Goal: Task Accomplishment & Management: Complete application form

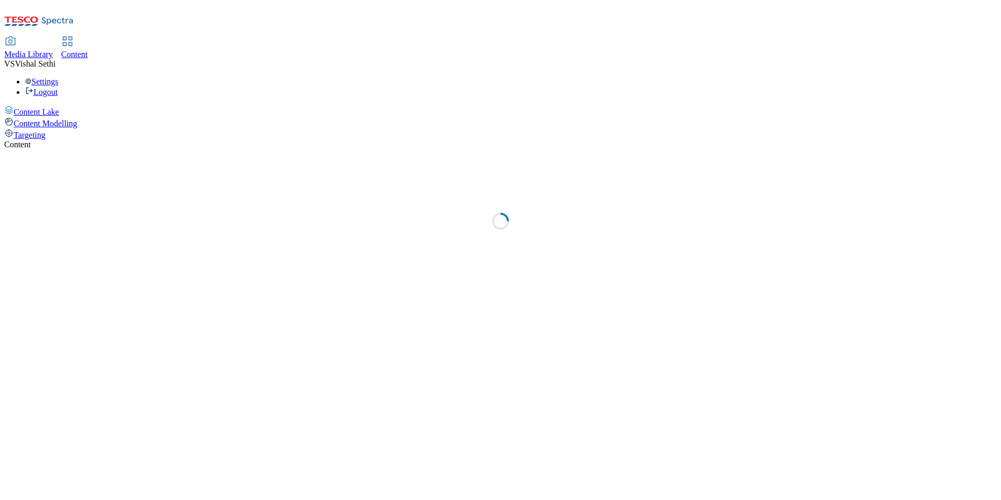
select select "ghs-uk"
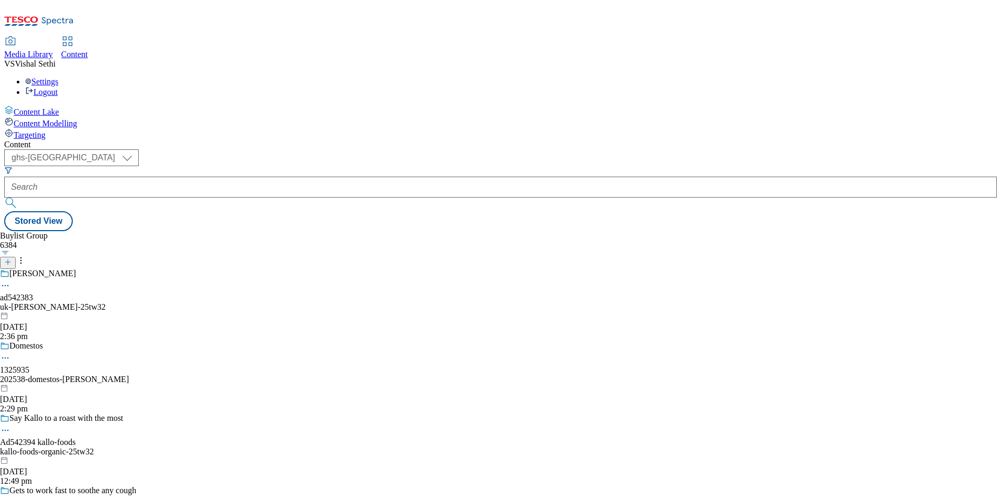
click at [12, 258] on icon at bounding box center [7, 261] width 7 height 7
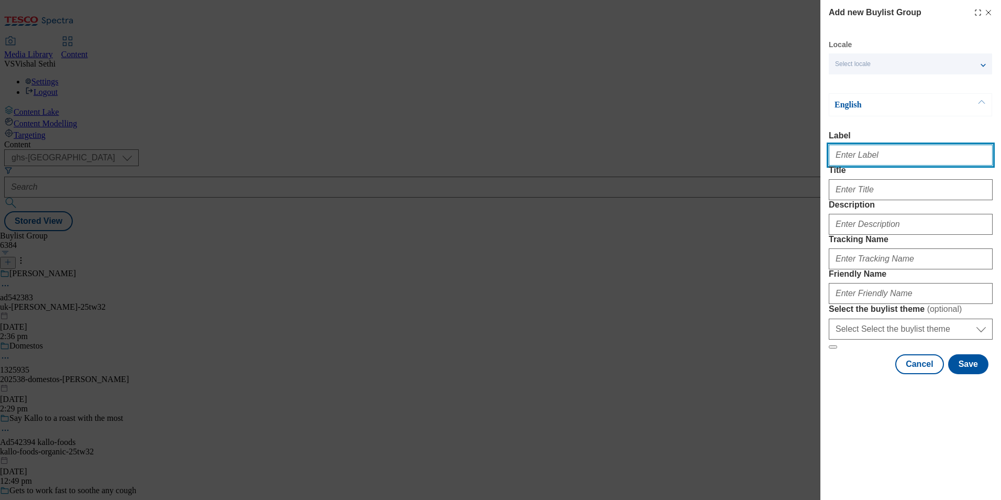
click at [880, 161] on input "Label" at bounding box center [911, 155] width 164 height 21
paste input "541693"
type input "Ad541693"
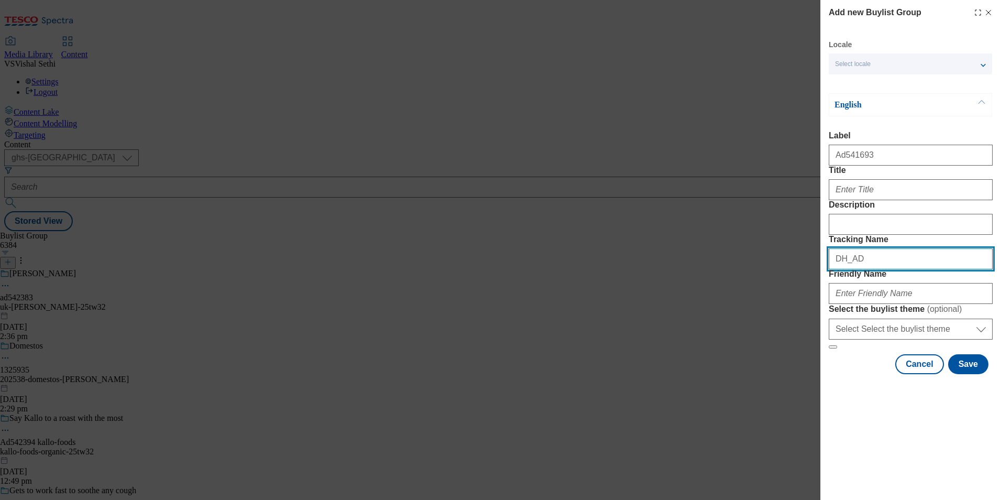
paste input "541693"
type input "DH_AD541693"
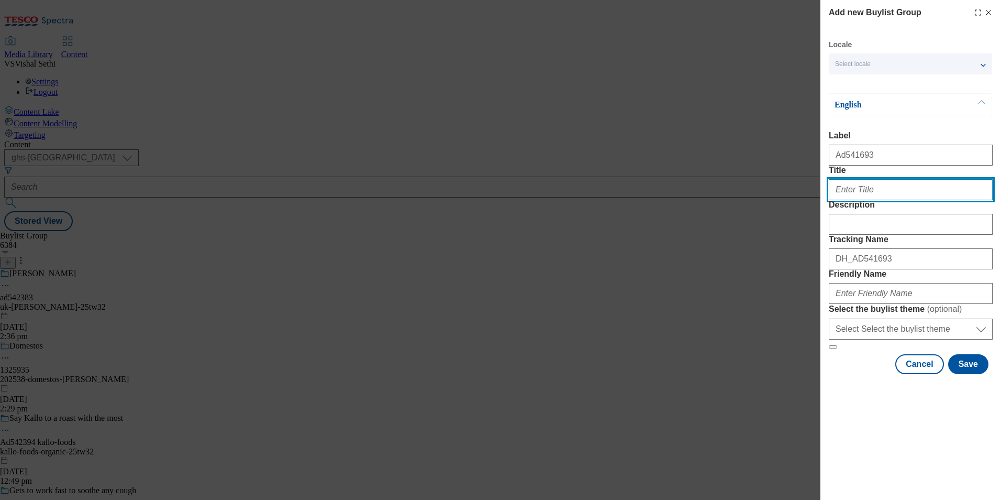
click at [888, 200] on input "Title" at bounding box center [911, 189] width 164 height 21
paste input "Bursting with flavour"
type input "Bursting with flavour"
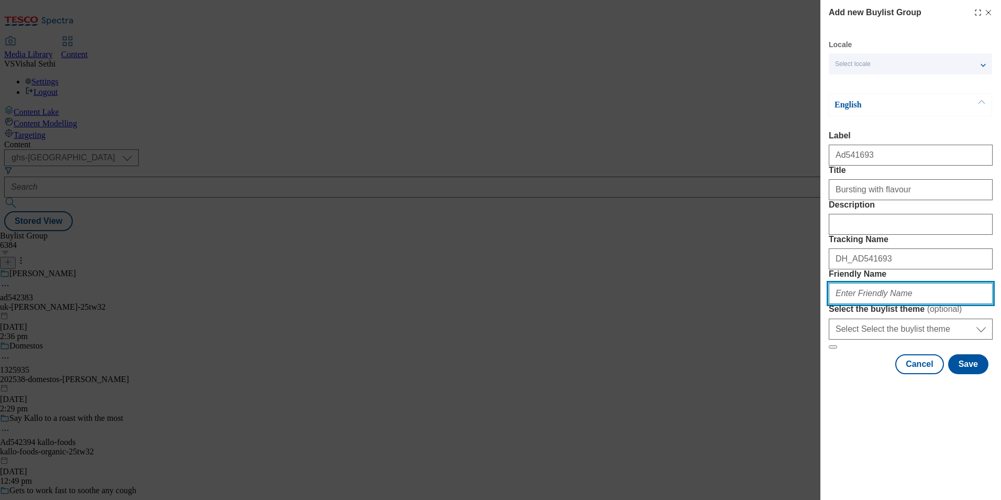
click at [907, 304] on input "Friendly Name" at bounding box center [911, 293] width 164 height 21
paste input "[PERSON_NAME]-25tw32"
type input "[PERSON_NAME]-25tw32"
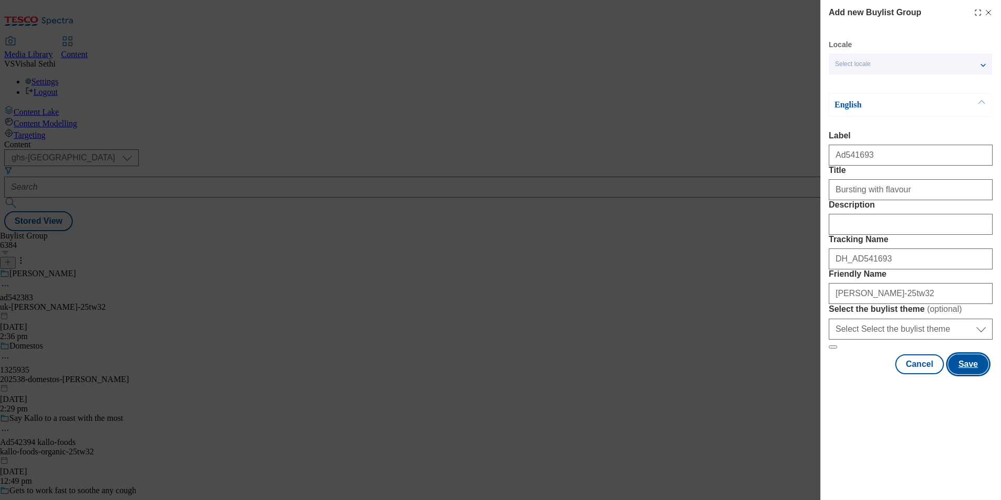
click at [981, 374] on button "Save" at bounding box center [969, 364] width 40 height 20
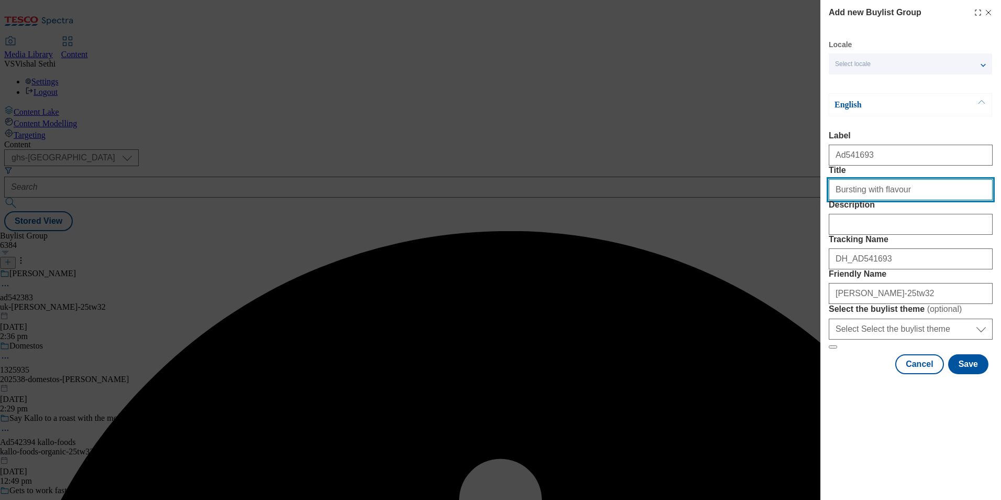
click at [938, 200] on input "Bursting with flavour" at bounding box center [911, 189] width 164 height 21
type input "Bursting with flavour"
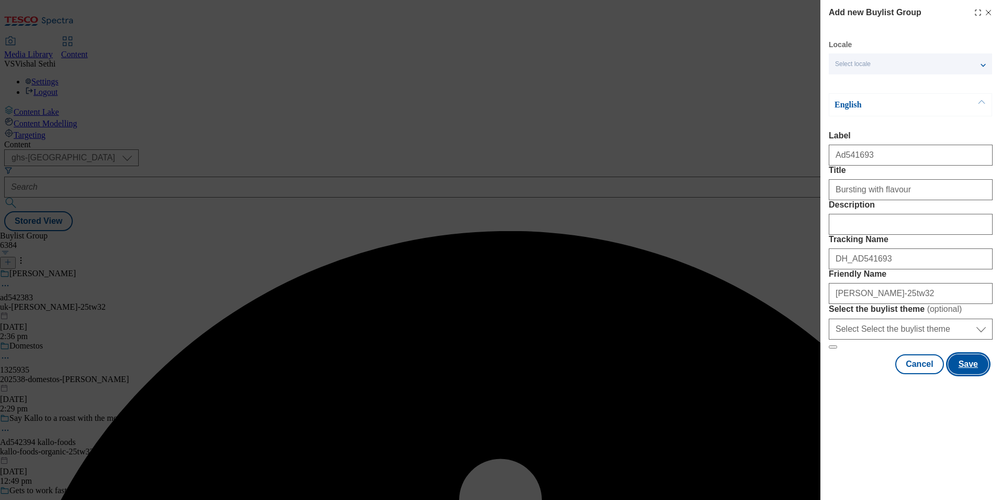
click at [977, 374] on button "Save" at bounding box center [969, 364] width 40 height 20
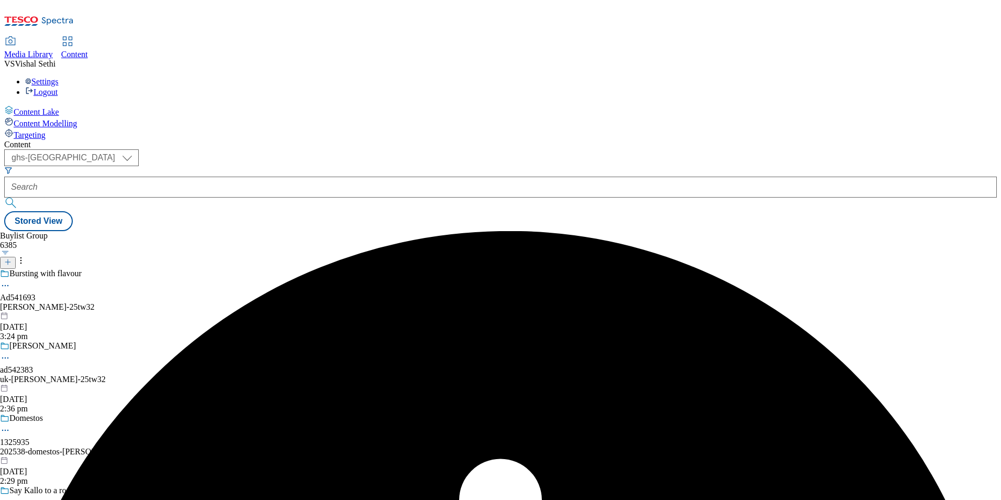
click at [194, 269] on div "Bursting with flavour Ad541693 mccormick-schwartz-25tw32 29 Sept 2025 3:24 pm" at bounding box center [97, 305] width 194 height 72
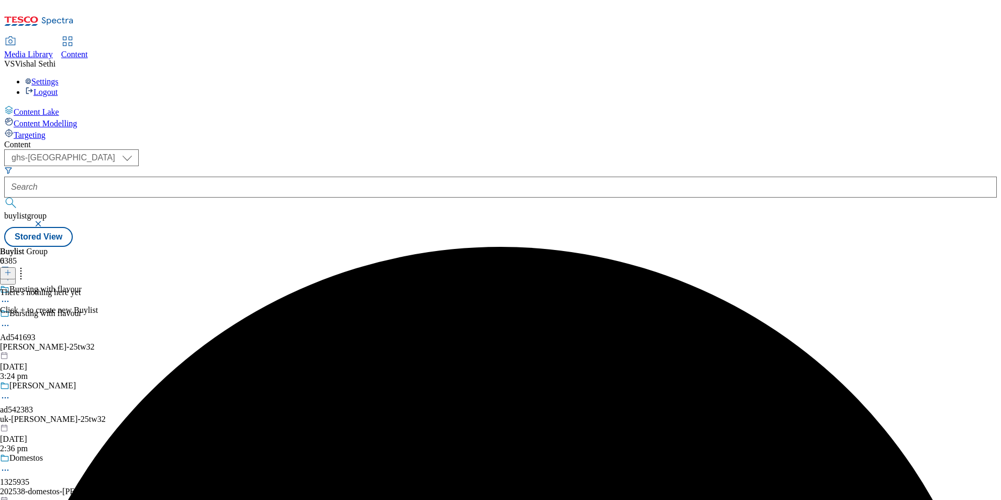
click at [12, 269] on icon at bounding box center [7, 272] width 7 height 7
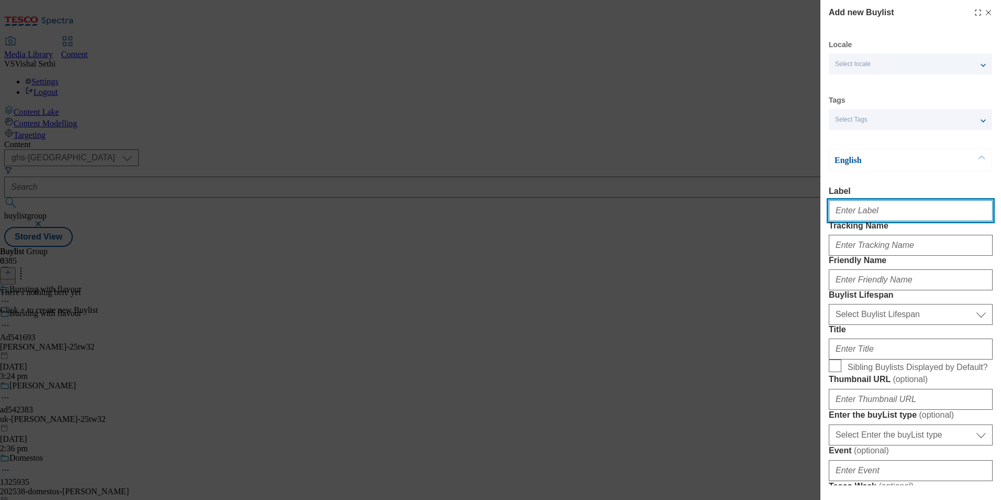
click at [898, 221] on input "Label" at bounding box center [911, 210] width 164 height 21
paste input "541693"
type input "Ad541693"
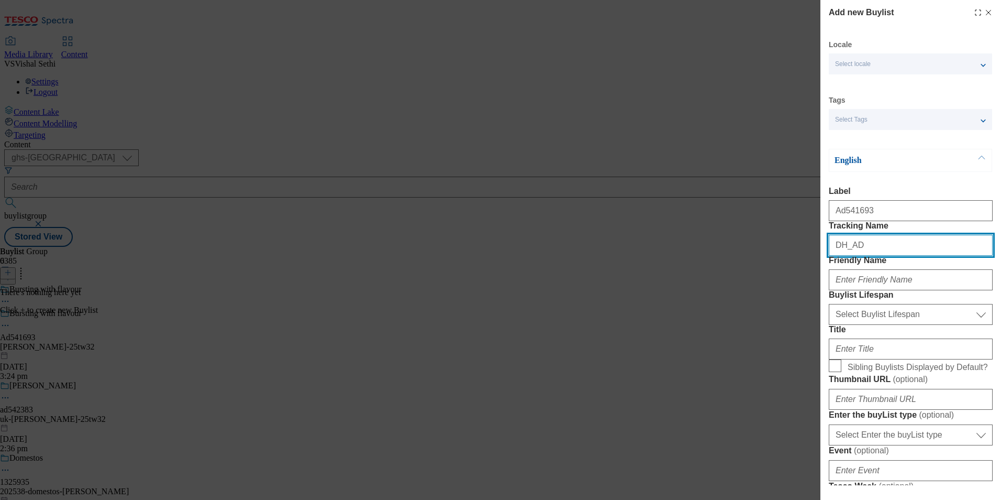
paste input "541693"
type input "DH_AD541693"
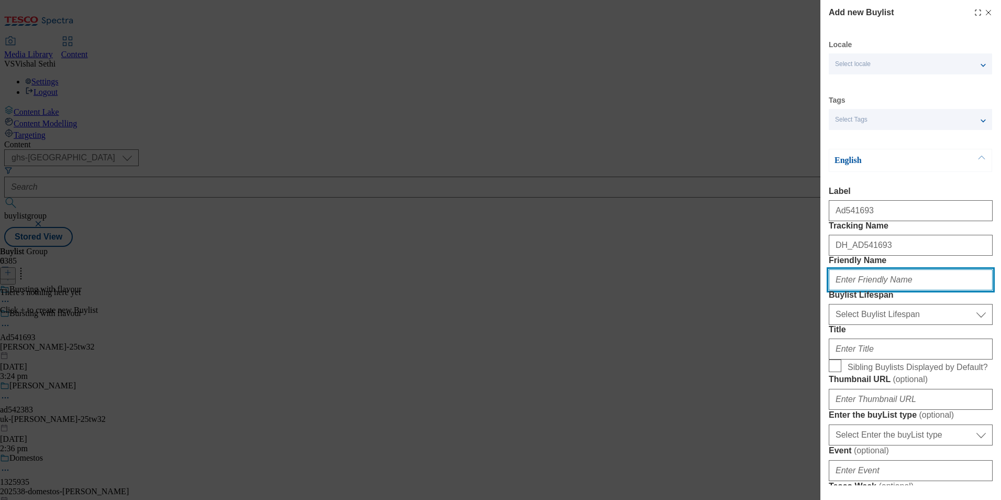
click at [942, 290] on input "Friendly Name" at bounding box center [911, 279] width 164 height 21
paste input "[PERSON_NAME]"
type input "[PERSON_NAME]"
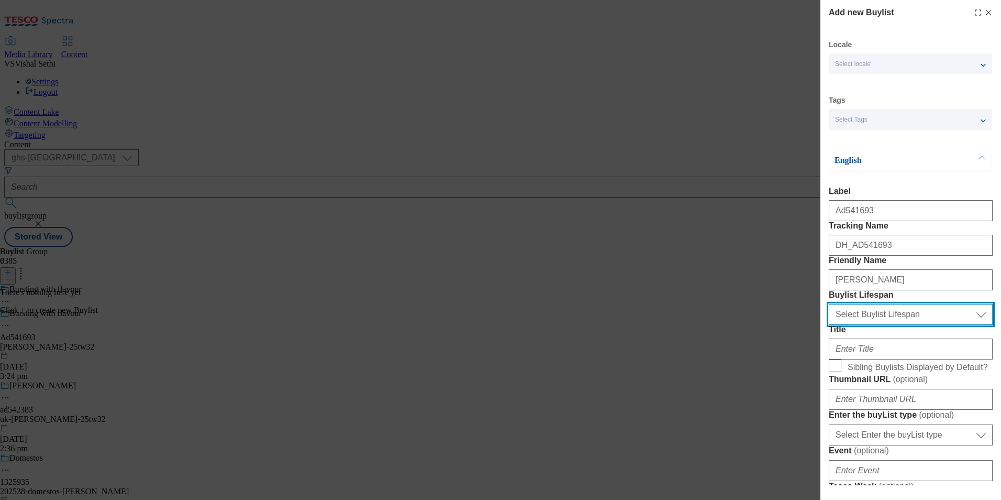
click at [911, 325] on select "Select Buylist Lifespan evergreen seasonal tactical" at bounding box center [911, 314] width 164 height 21
select select "tactical"
click at [829, 325] on select "Select Buylist Lifespan evergreen seasonal tactical" at bounding box center [911, 314] width 164 height 21
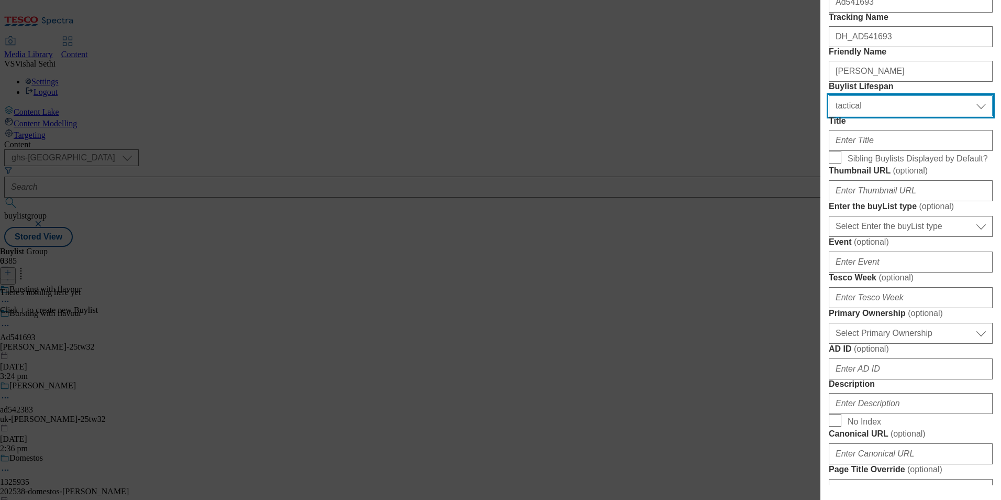
scroll to position [210, 0]
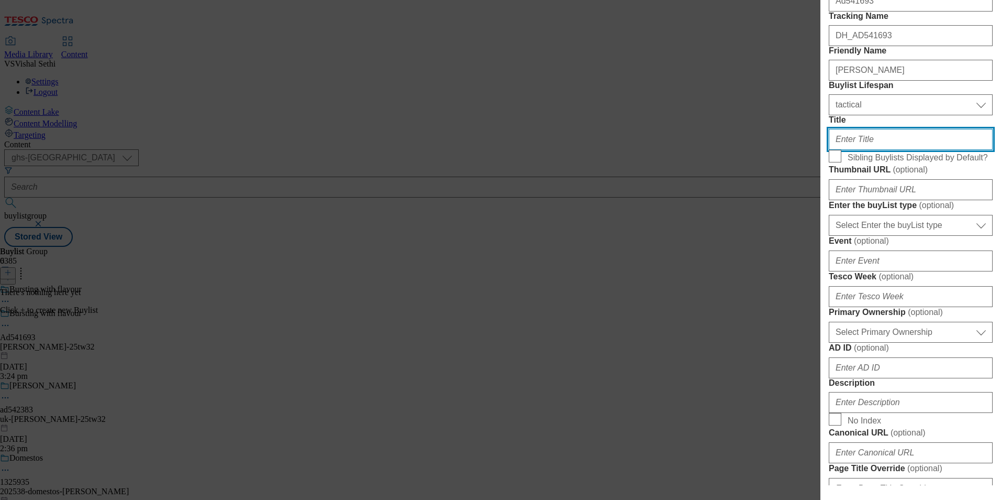
click at [872, 150] on input "Title" at bounding box center [911, 139] width 164 height 21
paste input "[PERSON_NAME] herbs and spices"
type input "[PERSON_NAME] herbs and spices"
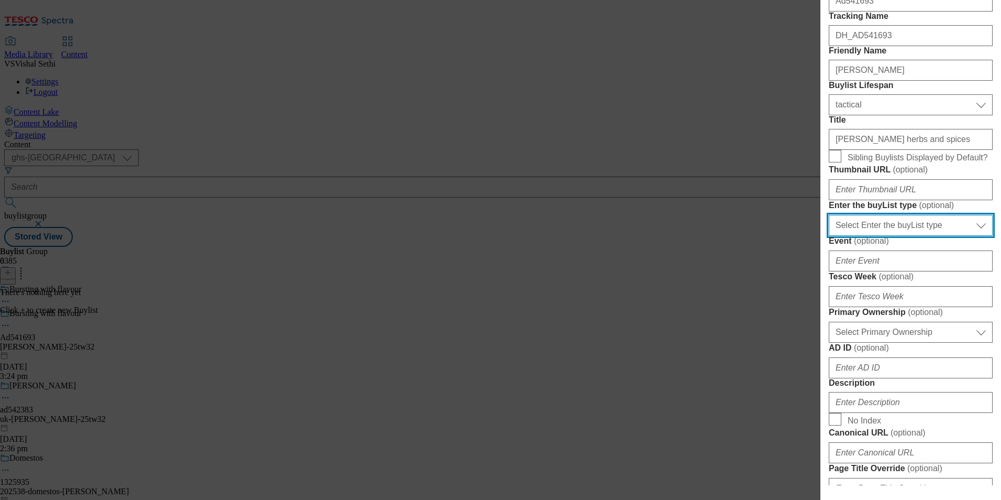
drag, startPoint x: 921, startPoint y: 352, endPoint x: 921, endPoint y: 359, distance: 6.8
click at [921, 236] on select "Select Enter the buyList type event supplier funded long term >4 weeks supplier…" at bounding box center [911, 225] width 164 height 21
select select "supplier funded short term 1-3 weeks"
click at [829, 236] on select "Select Enter the buyList type event supplier funded long term >4 weeks supplier…" at bounding box center [911, 225] width 164 height 21
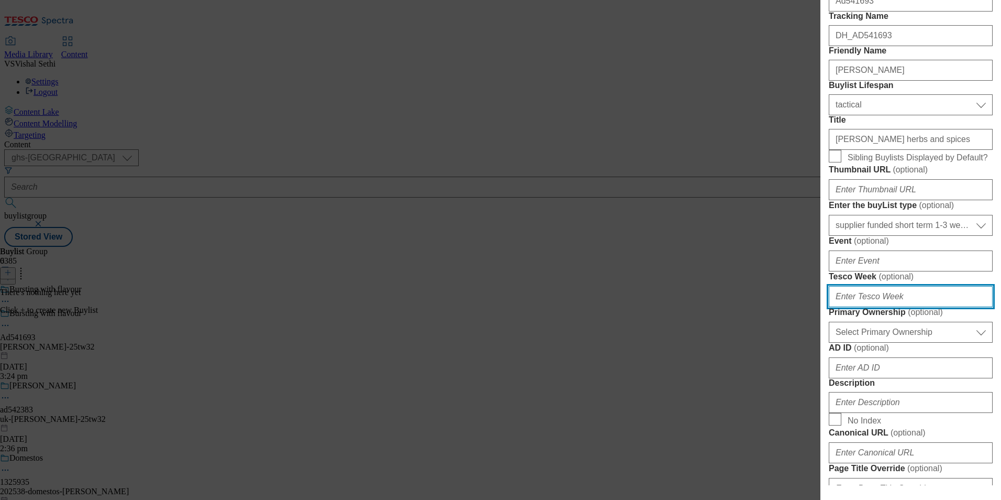
click at [890, 307] on input "Tesco Week ( optional )" at bounding box center [911, 296] width 164 height 21
type input "32"
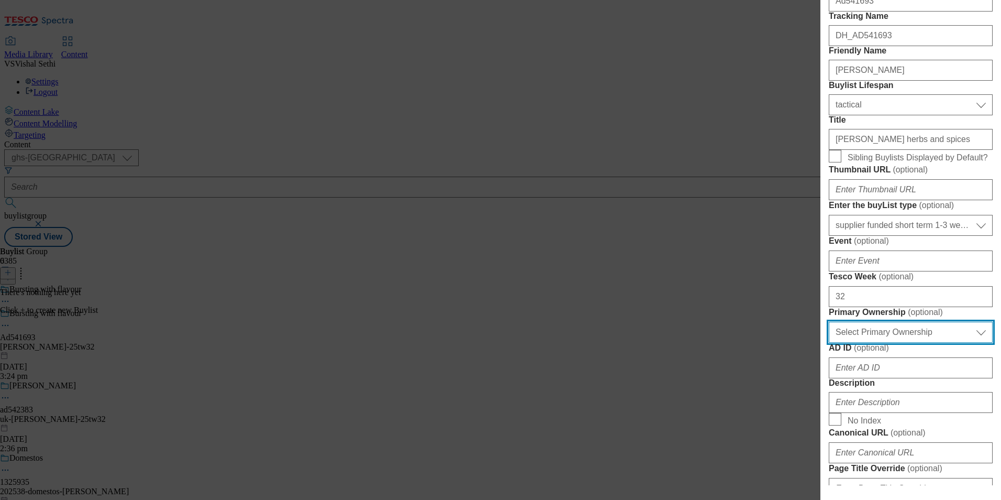
scroll to position [473, 0]
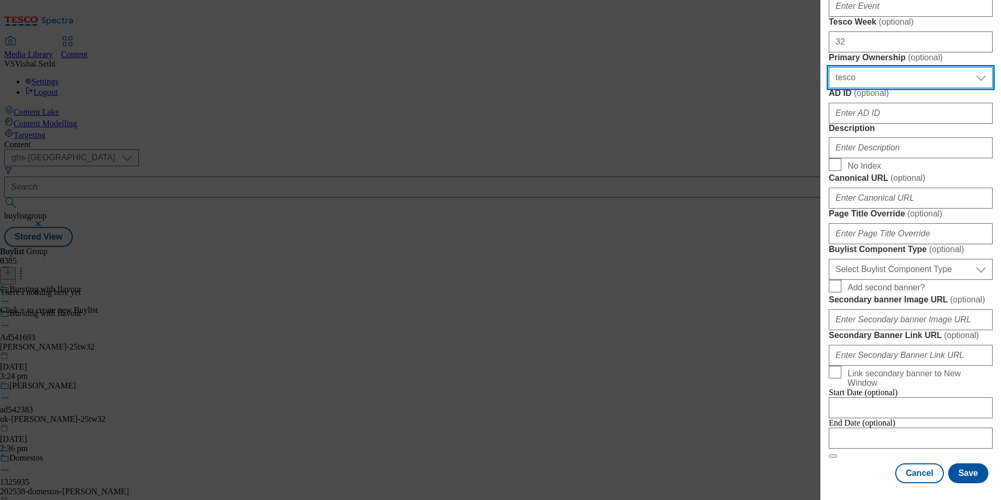
select select "dunnhumby"
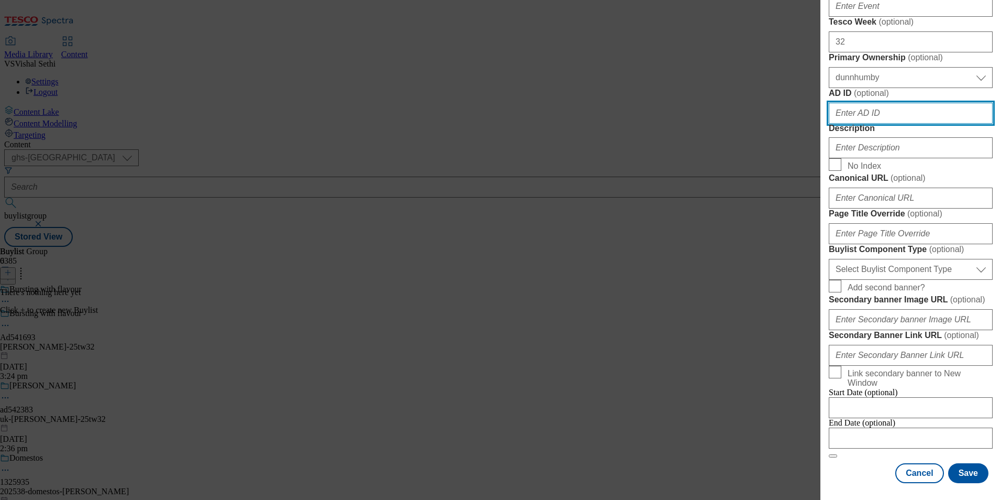
paste input "[PERSON_NAME] herbs and spices"
type input "[PERSON_NAME] herbs and spices"
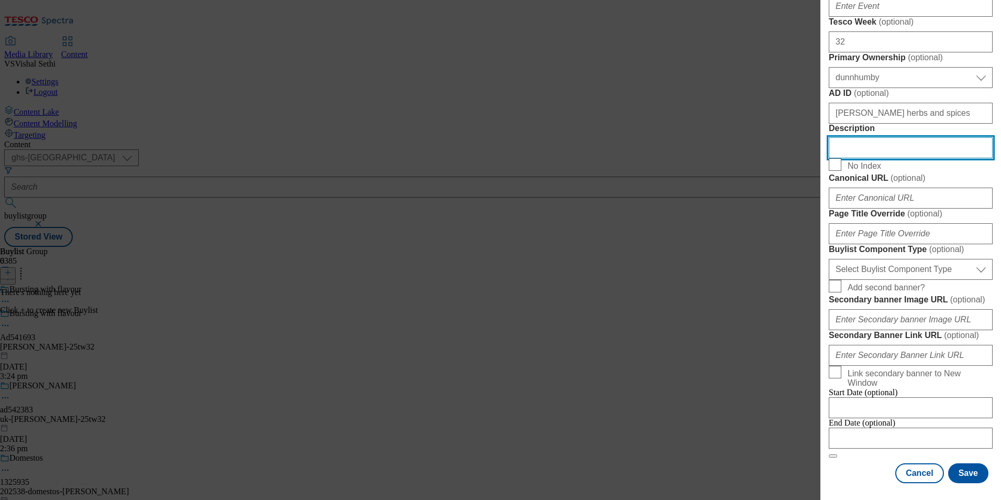
scroll to position [840, 0]
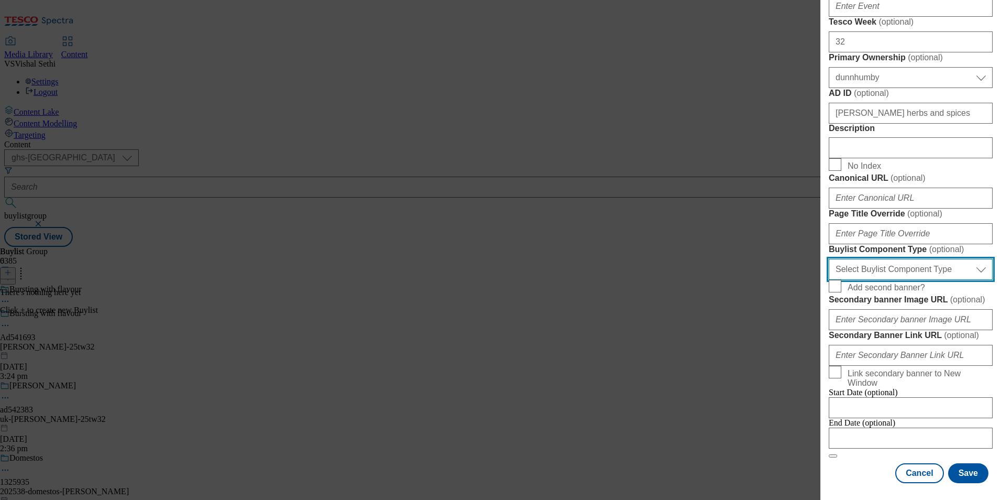
click at [907, 259] on select "Select Buylist Component Type Banner Competition Header Meal" at bounding box center [911, 269] width 164 height 21
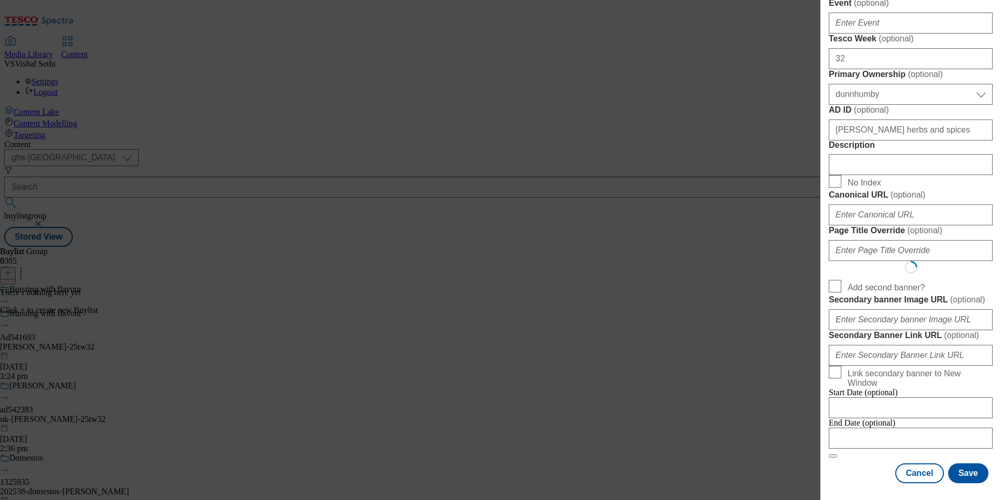
select select "Banner"
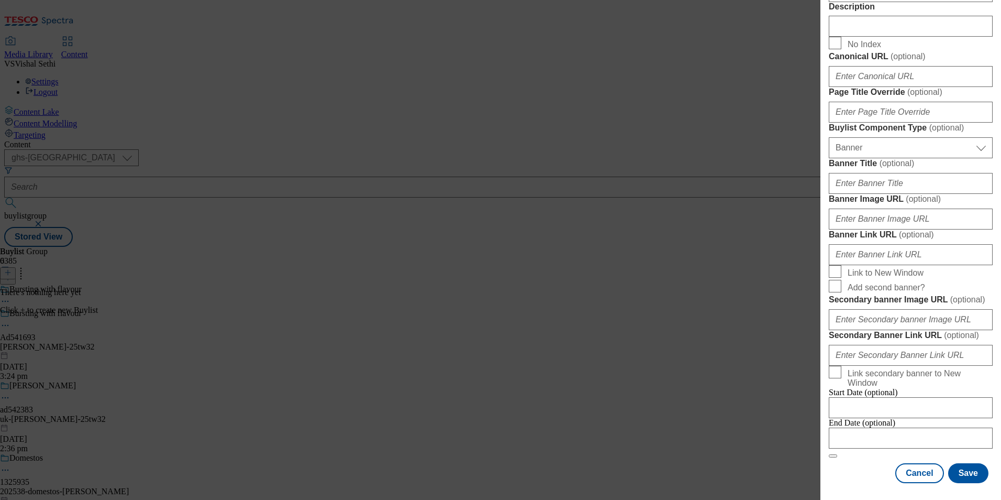
scroll to position [1033, 0]
click at [857, 470] on div "Cancel Save" at bounding box center [911, 473] width 164 height 20
click at [918, 430] on input "Modal" at bounding box center [911, 437] width 164 height 21
select select "2025"
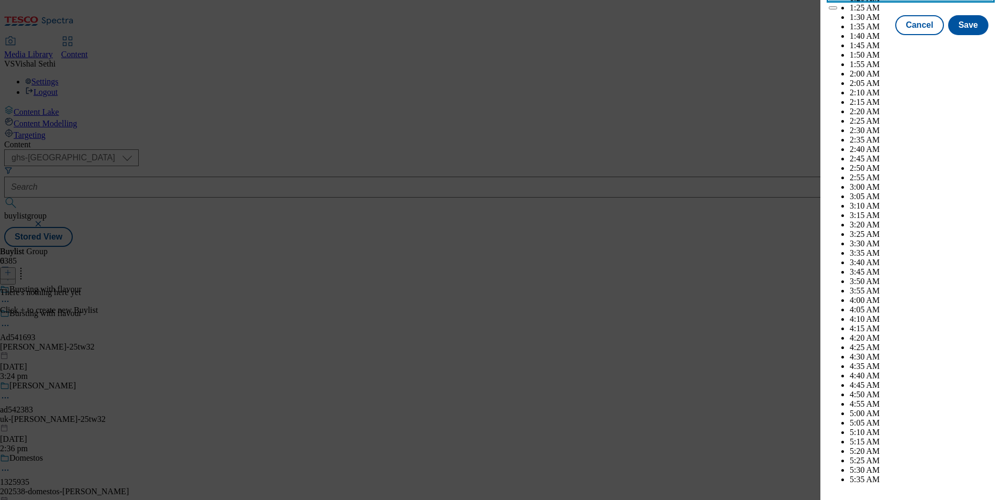
scroll to position [3577, 0]
drag, startPoint x: 962, startPoint y: 141, endPoint x: 968, endPoint y: 143, distance: 7.1
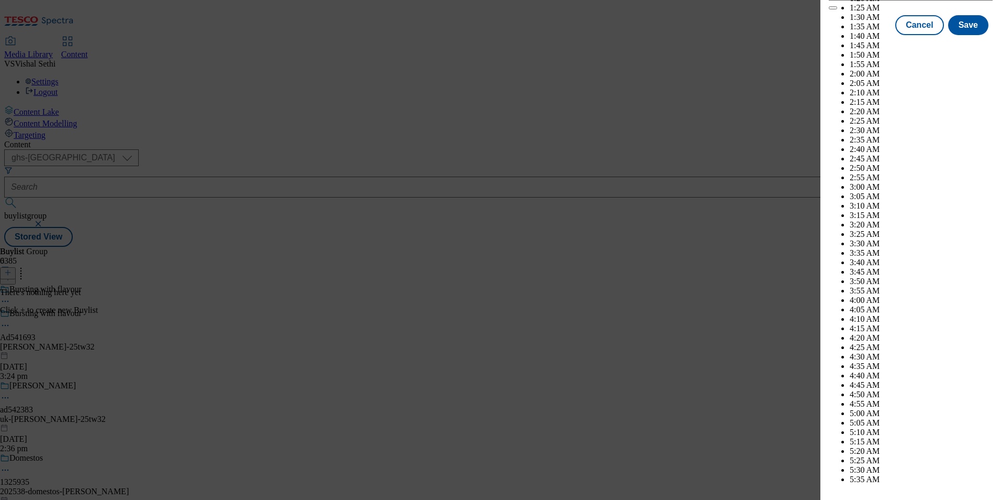
select select "December"
click at [967, 45] on button "Save" at bounding box center [969, 35] width 40 height 20
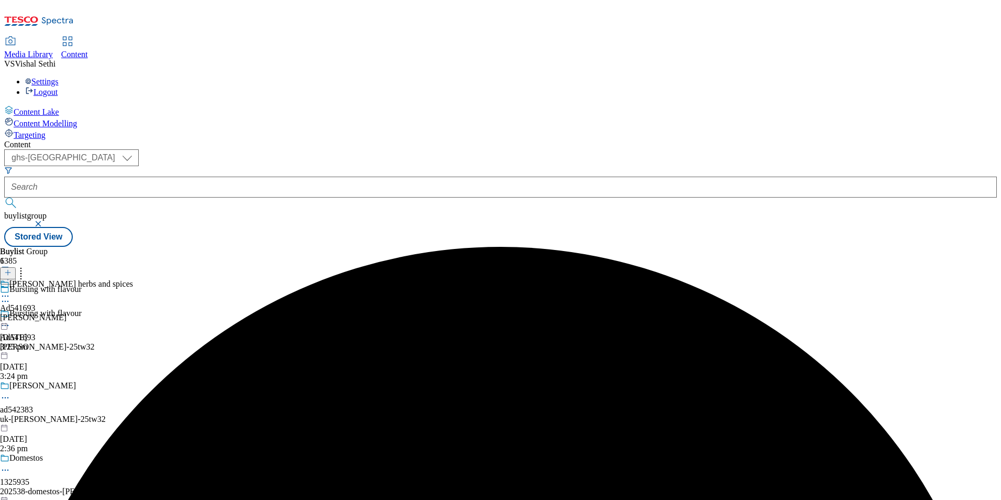
click at [133, 313] on div "[PERSON_NAME]" at bounding box center [66, 317] width 133 height 9
click at [12, 269] on icon at bounding box center [7, 272] width 7 height 7
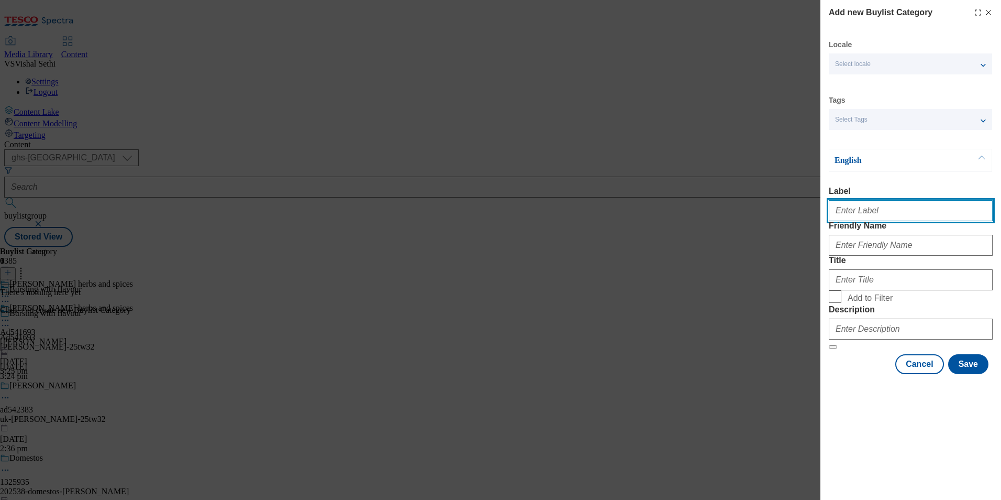
click at [890, 218] on input "Label" at bounding box center [911, 210] width 164 height 21
paste input "541693"
type input "Ad541693"
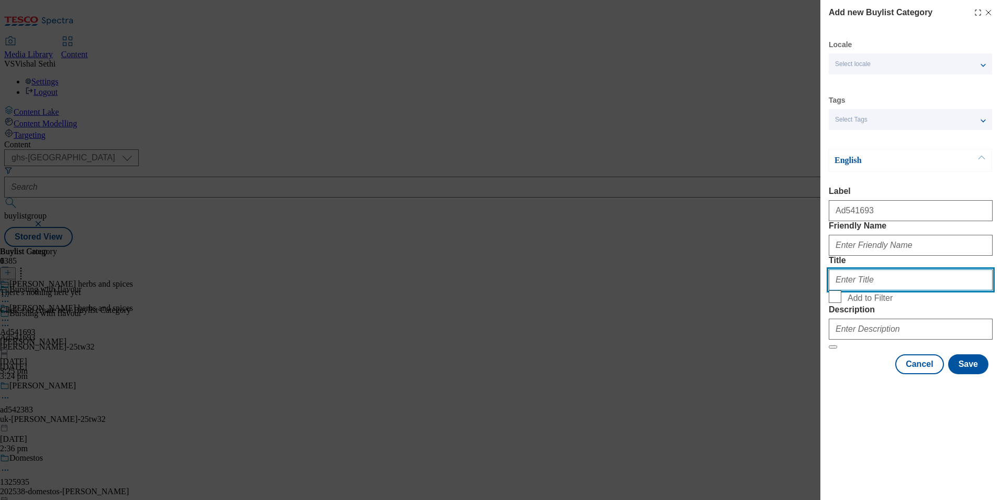
click at [959, 290] on input "Title" at bounding box center [911, 279] width 164 height 21
paste input "[PERSON_NAME]"
type input "[PERSON_NAME]"
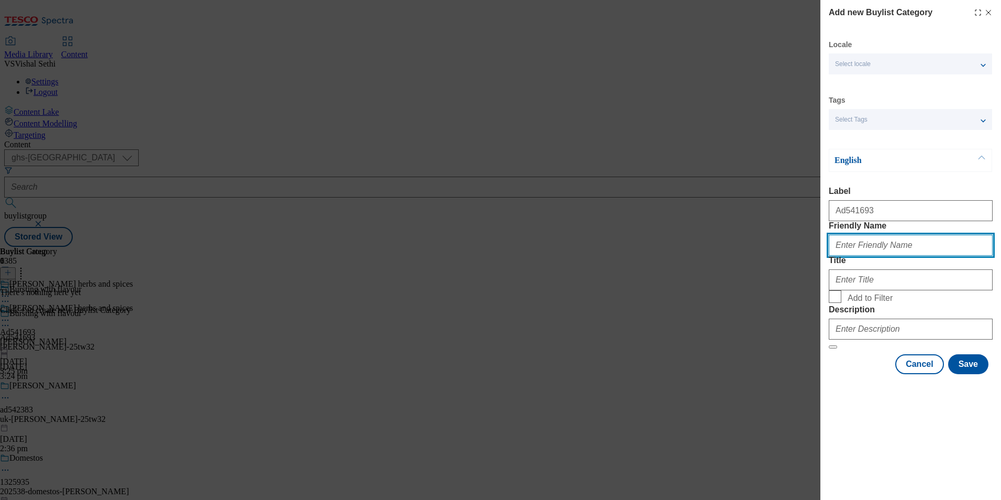
click at [895, 256] on input "Friendly Name" at bounding box center [911, 245] width 164 height 21
paste input "[PERSON_NAME]"
type input "[PERSON_NAME]"
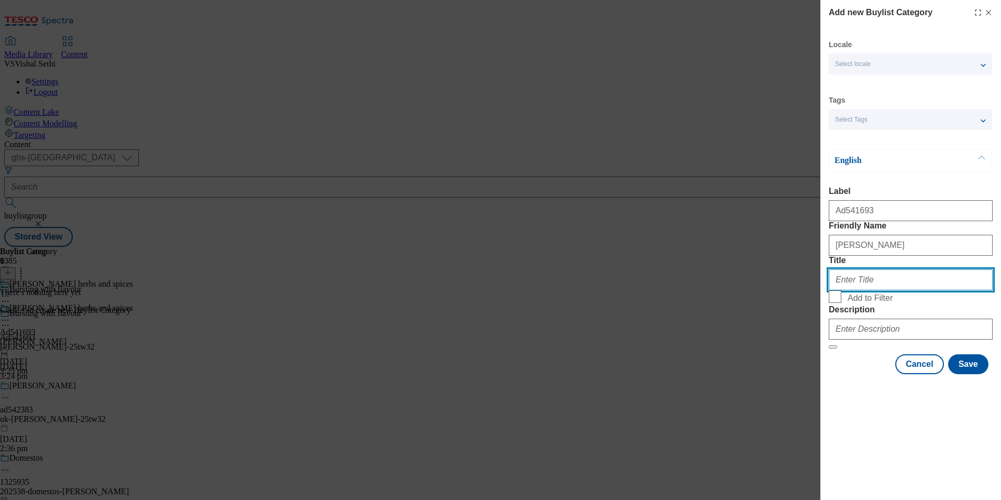
click at [899, 290] on input "Title" at bounding box center [911, 279] width 164 height 21
paste input "[PERSON_NAME] Limited"
type input "[PERSON_NAME] Limited"
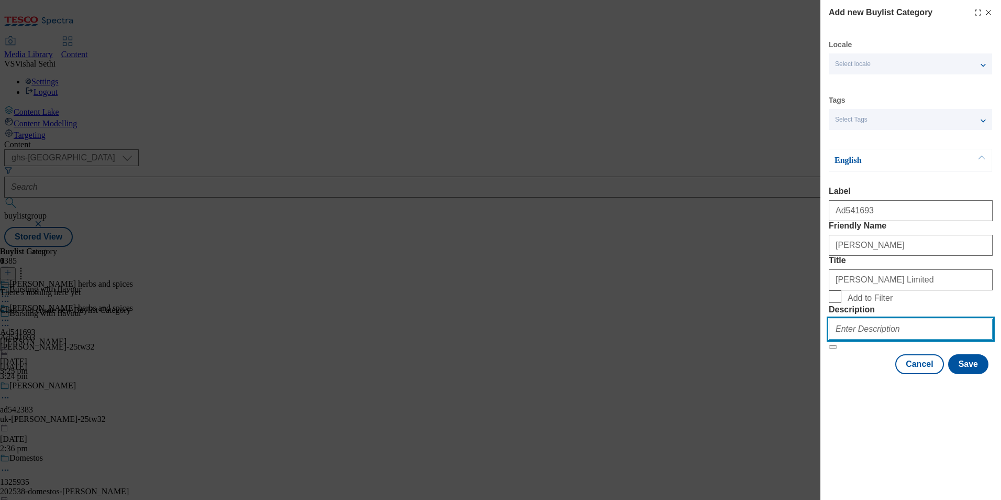
click at [905, 339] on input "Description" at bounding box center [911, 328] width 164 height 21
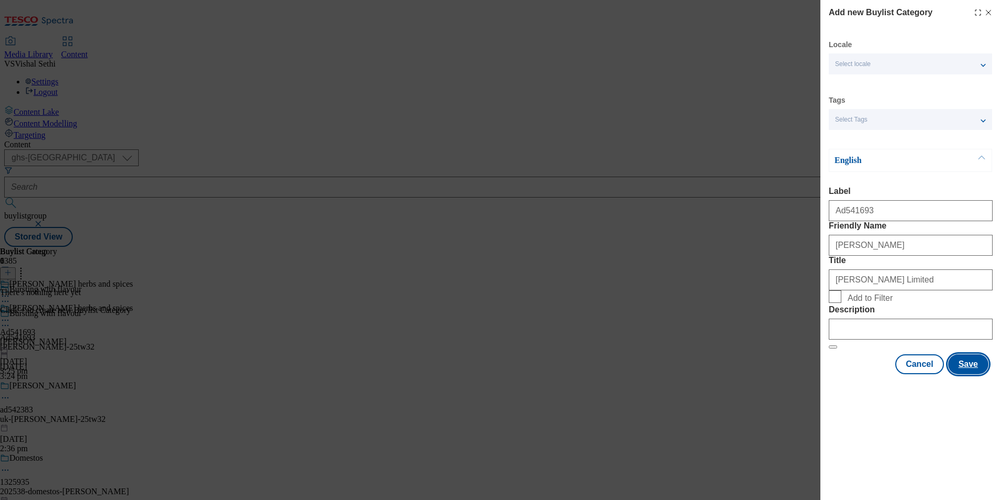
click at [968, 374] on button "Save" at bounding box center [969, 364] width 40 height 20
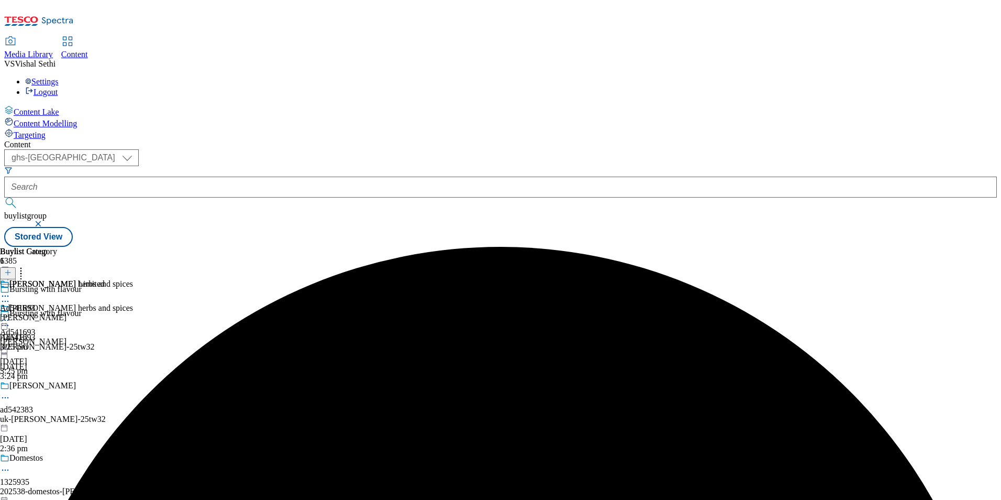
click at [105, 313] on div "[PERSON_NAME]" at bounding box center [52, 317] width 105 height 9
click at [12, 269] on icon at bounding box center [7, 272] width 7 height 7
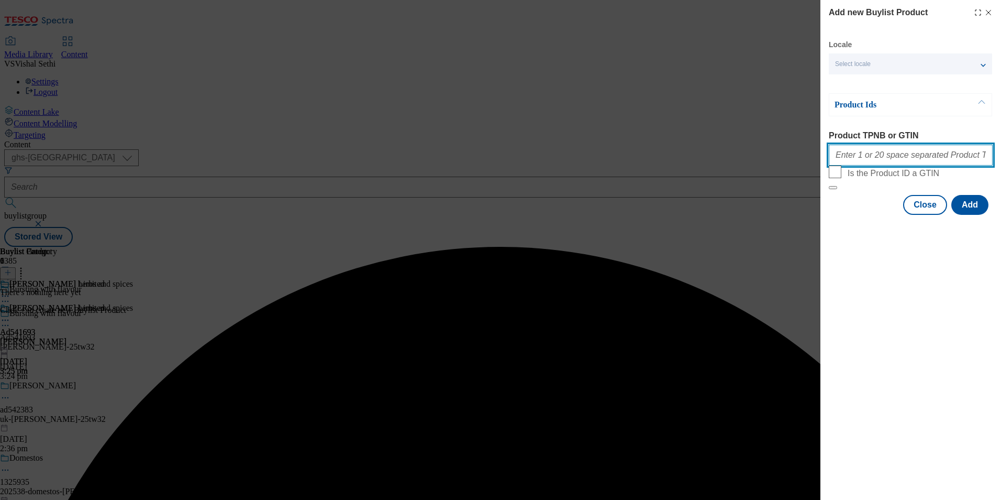
click at [913, 163] on input "Product TPNB or GTIN" at bounding box center [911, 155] width 164 height 21
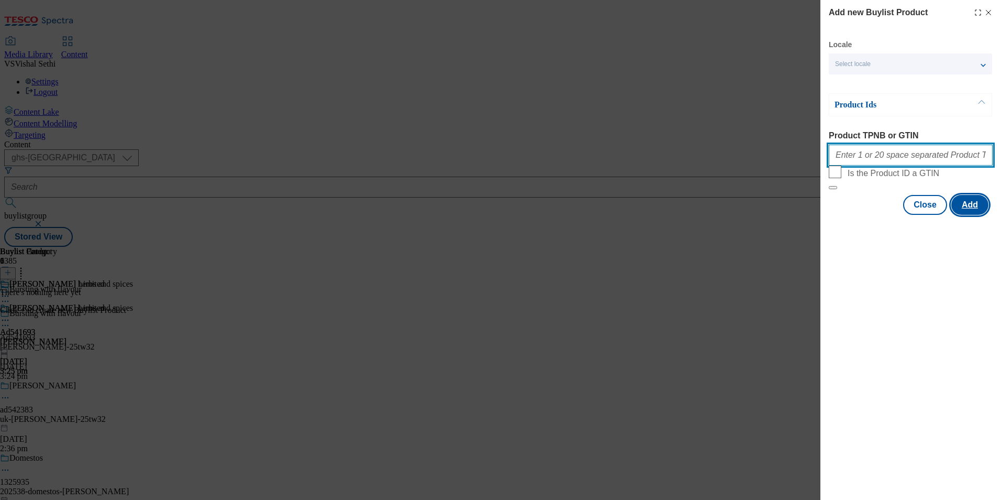
paste input "51322682 85489478 85489484"
type input "51322682 85489478 85489484"
drag, startPoint x: 983, startPoint y: 229, endPoint x: 974, endPoint y: 235, distance: 10.2
click at [983, 215] on button "Add" at bounding box center [970, 205] width 37 height 20
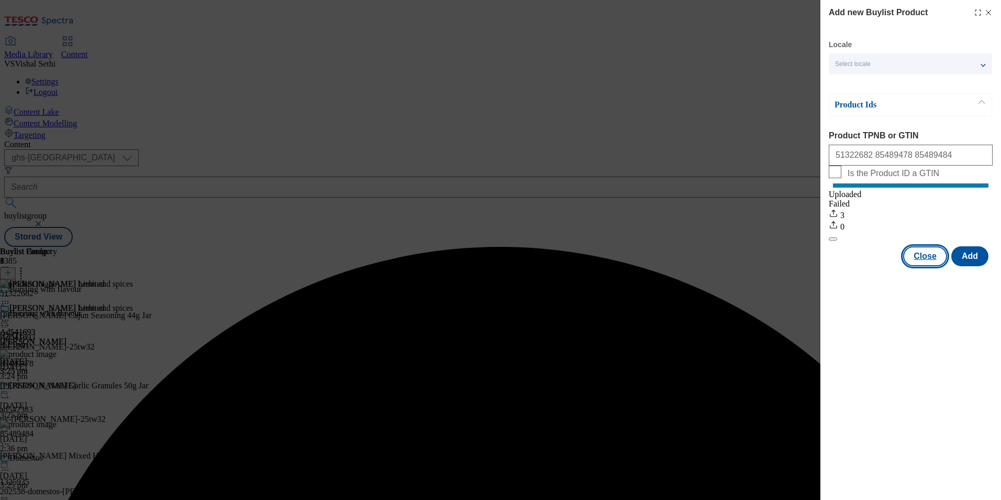
click at [928, 266] on button "Close" at bounding box center [926, 256] width 44 height 20
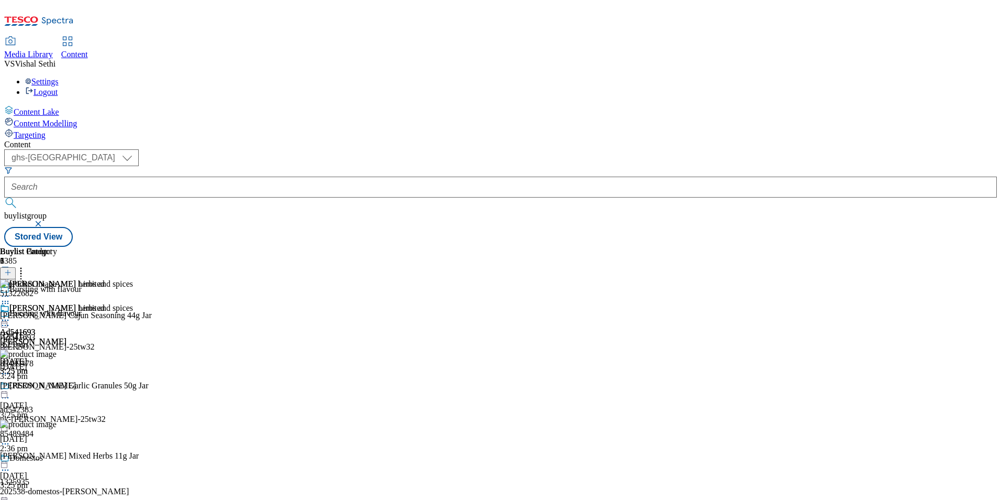
click at [10, 320] on icon at bounding box center [5, 325] width 10 height 10
click at [45, 344] on span "Edit" at bounding box center [38, 348] width 12 height 8
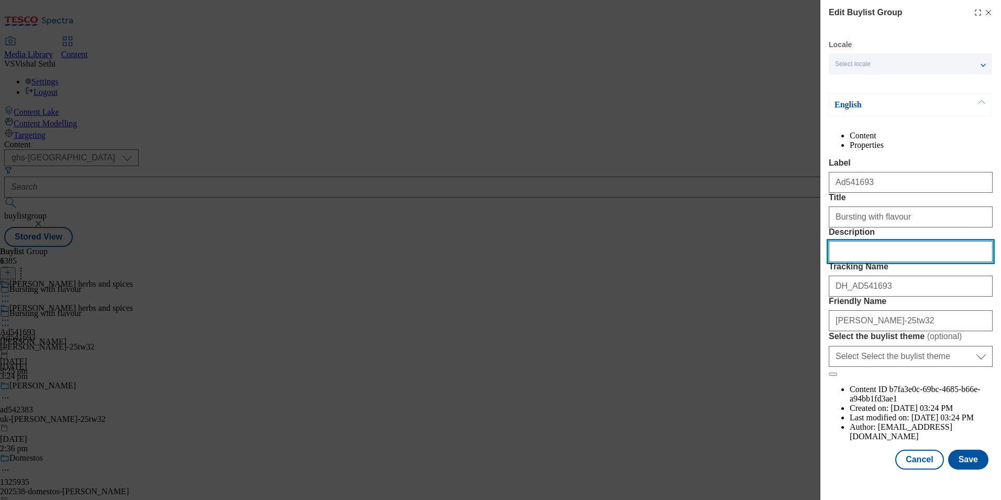
click at [892, 262] on input "Description" at bounding box center [911, 251] width 164 height 21
paste input "Schwartz Cajun Seasoning 44g Jar"
type input "Schwartz Cajun Seasoning 44g Jar"
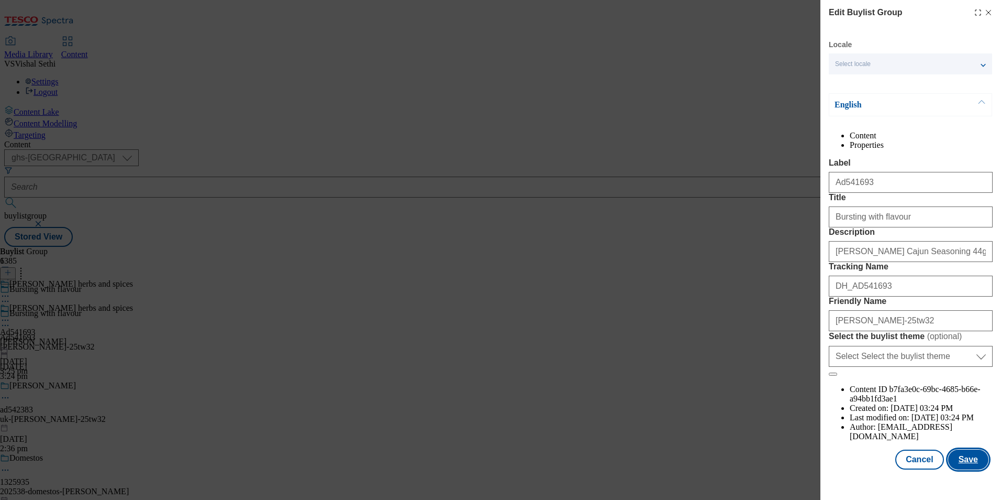
click at [965, 468] on button "Save" at bounding box center [969, 459] width 40 height 20
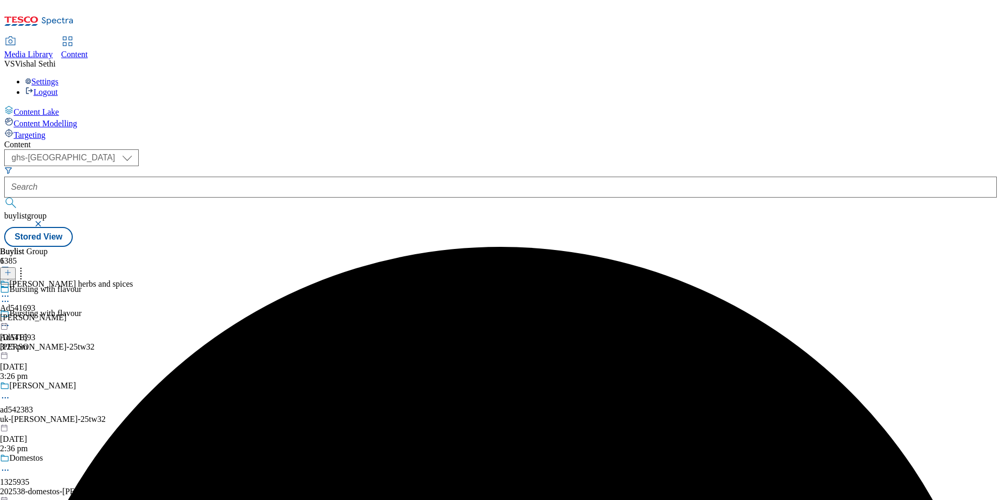
click at [10, 291] on icon at bounding box center [5, 296] width 10 height 10
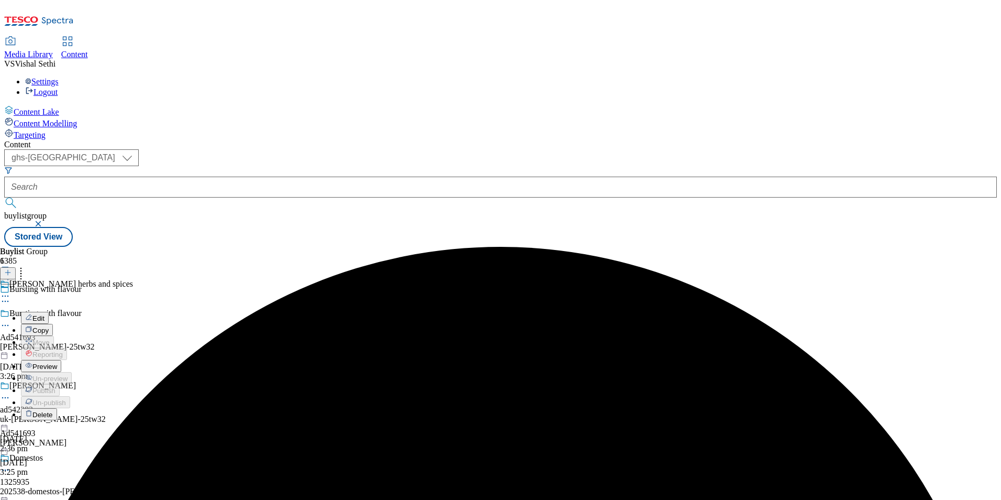
click at [45, 314] on span "Edit" at bounding box center [38, 318] width 12 height 8
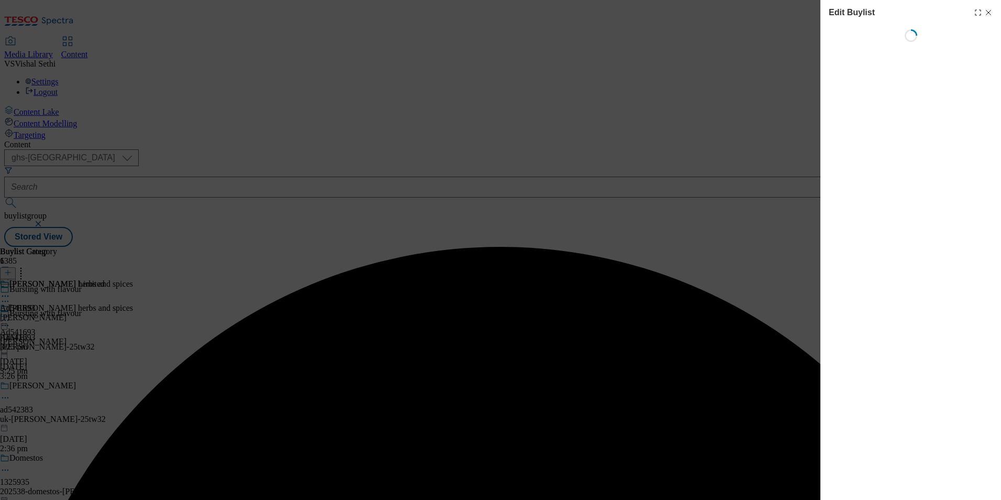
select select "tactical"
select select "supplier funded short term 1-3 weeks"
select select "dunnhumby"
select select "Banner"
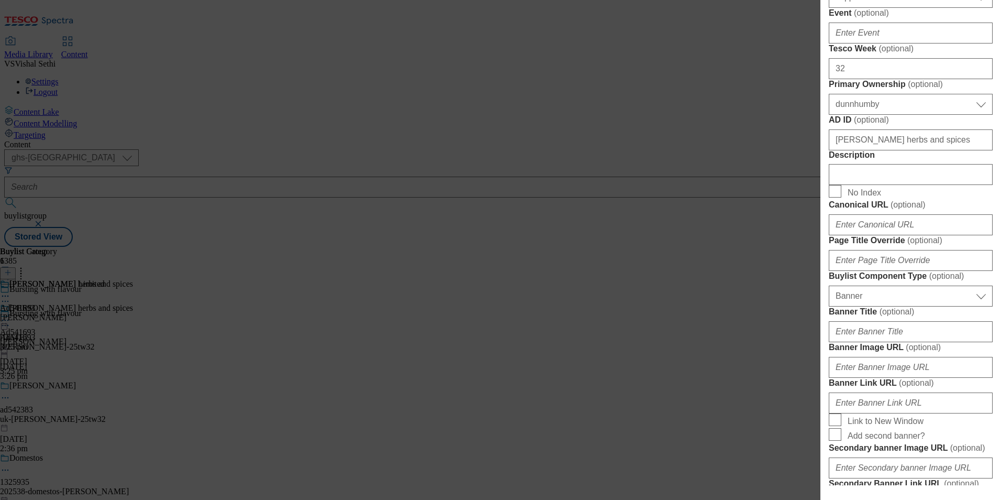
scroll to position [471, 0]
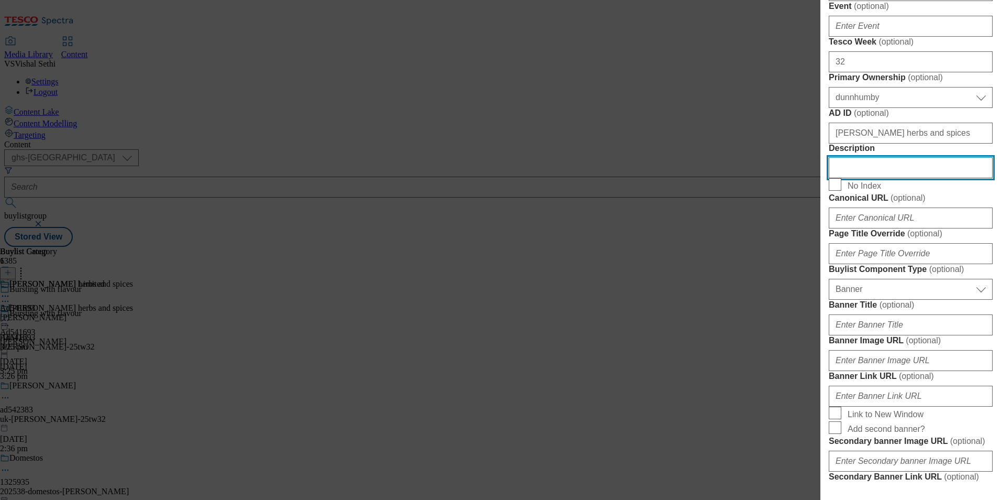
click at [890, 178] on input "Description" at bounding box center [911, 167] width 164 height 21
paste input "Schwartz Cajun Seasoning 44g Jar"
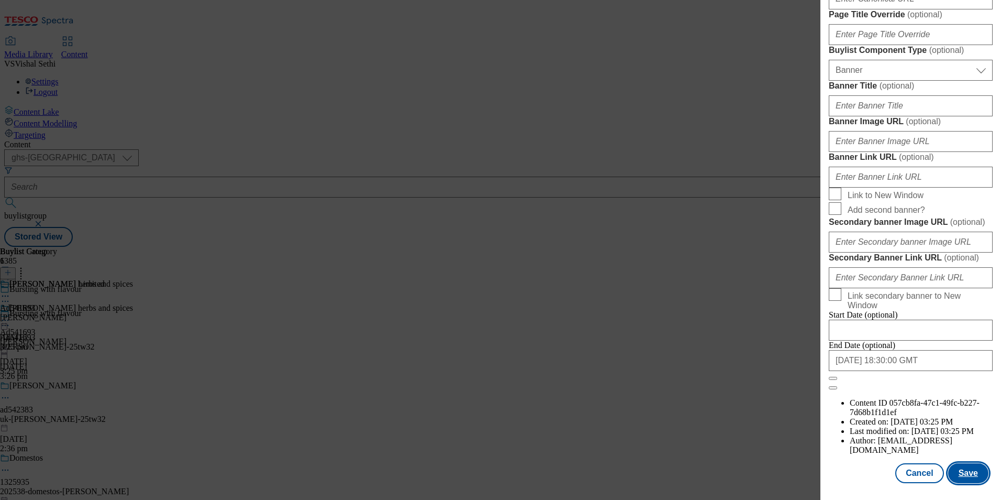
scroll to position [1080, 0]
type input "Schwartz Cajun Seasoning 44g Jar"
click at [966, 480] on button "Save" at bounding box center [969, 473] width 40 height 20
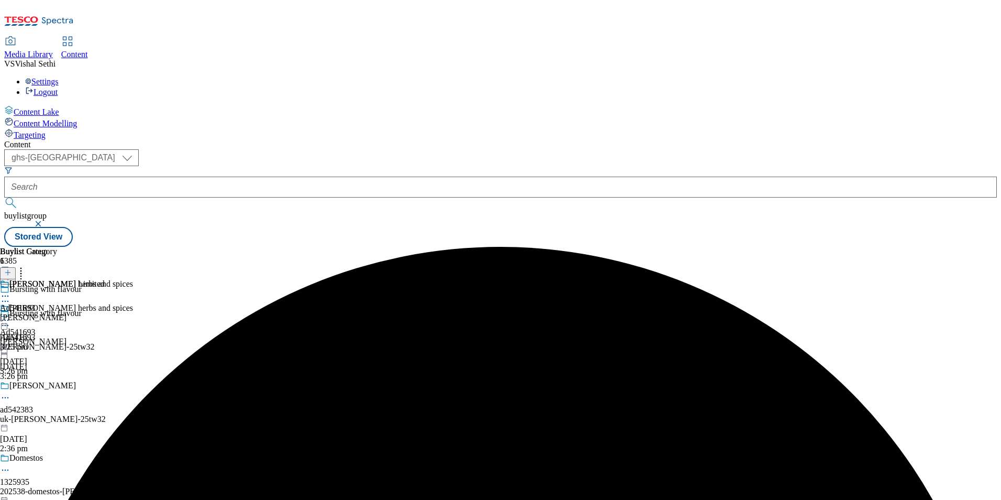
click at [10, 291] on icon at bounding box center [5, 296] width 10 height 10
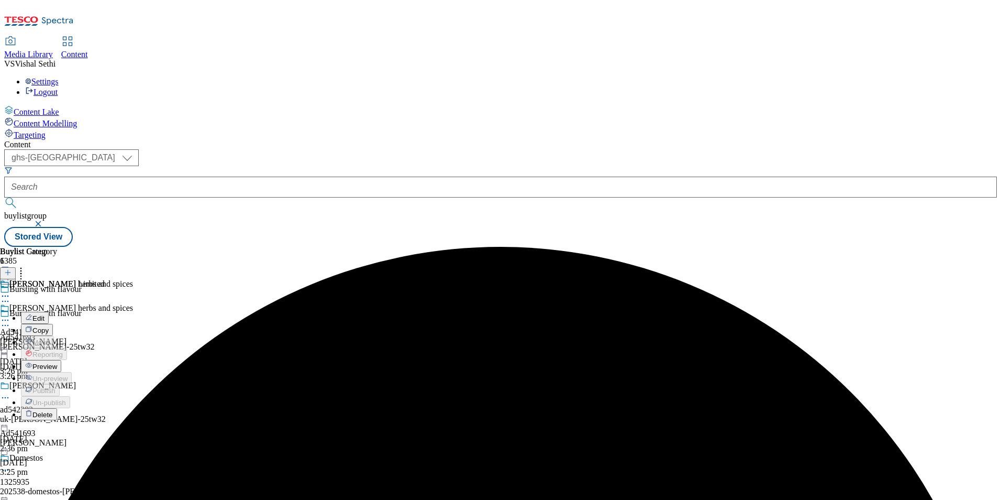
click at [45, 314] on span "Edit" at bounding box center [38, 318] width 12 height 8
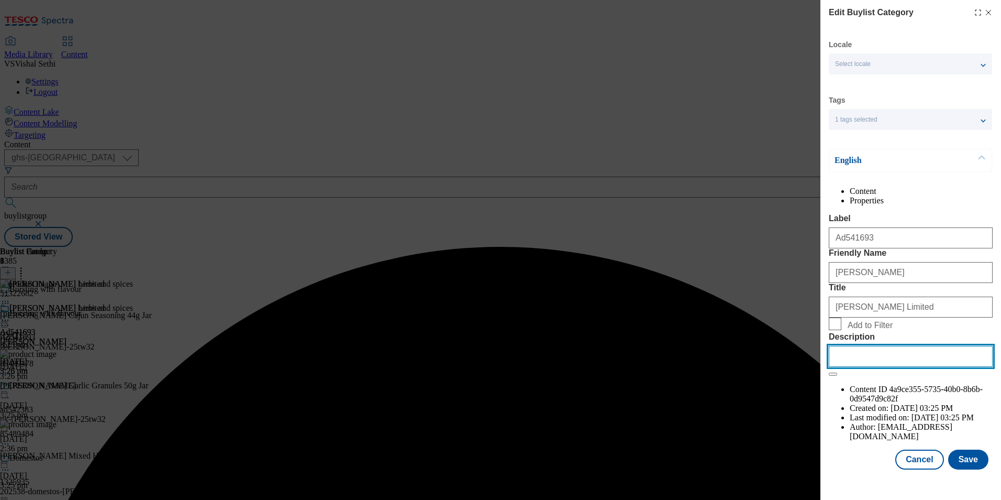
click at [909, 367] on input "Description" at bounding box center [911, 356] width 164 height 21
paste input "Schwartz Cajun Seasoning 44g Jar"
type input "Schwartz Cajun Seasoning 44g Jar"
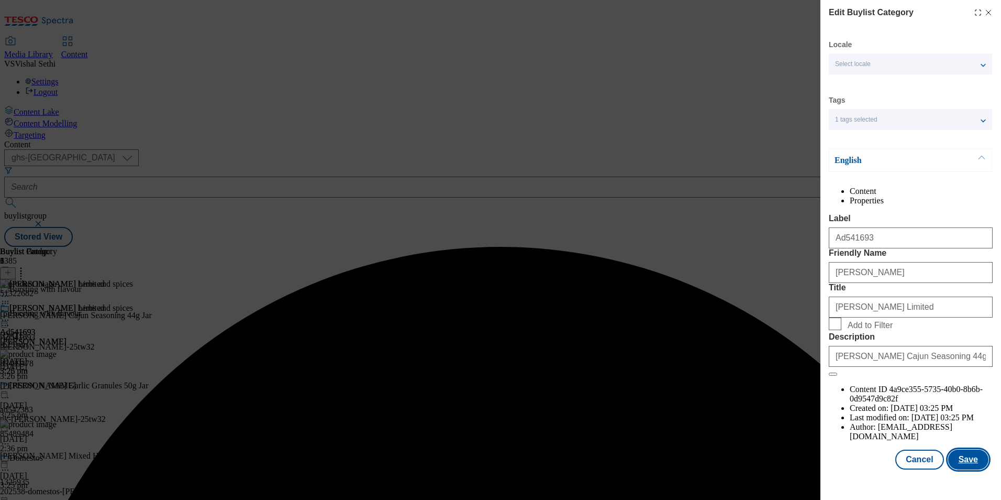
click at [964, 469] on button "Save" at bounding box center [969, 459] width 40 height 20
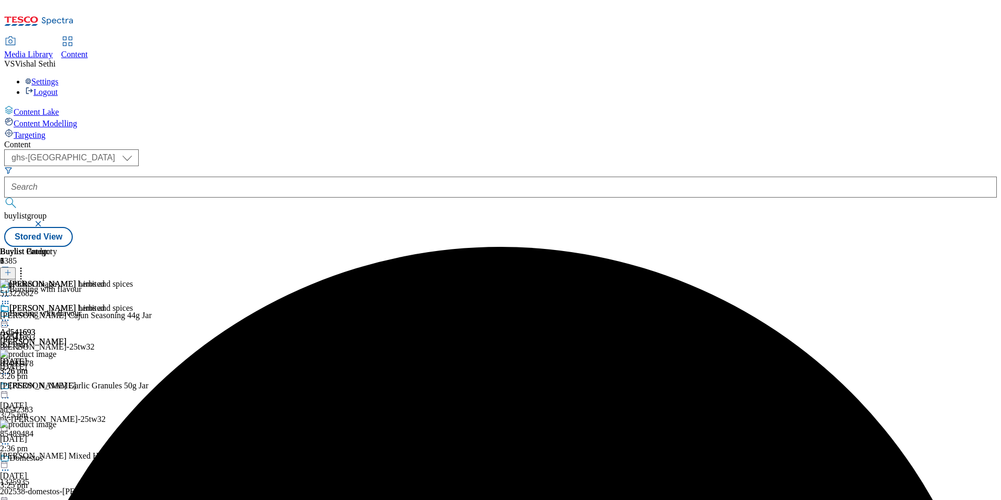
click at [10, 315] on icon at bounding box center [5, 320] width 10 height 10
click at [57, 387] on span "Preview" at bounding box center [44, 391] width 25 height 8
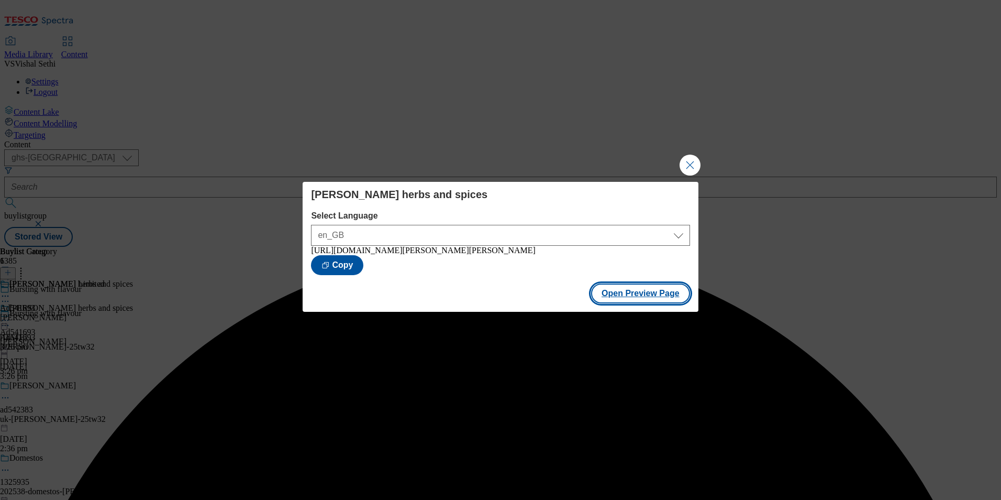
click at [642, 299] on button "Open Preview Page" at bounding box center [640, 293] width 99 height 20
click at [693, 160] on button "Close Modal" at bounding box center [690, 165] width 21 height 21
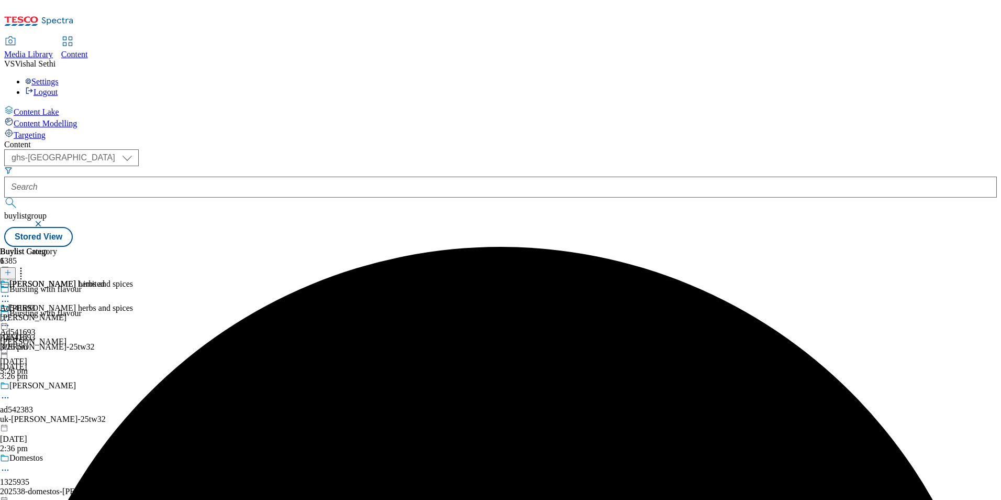
click at [10, 315] on icon at bounding box center [5, 320] width 10 height 10
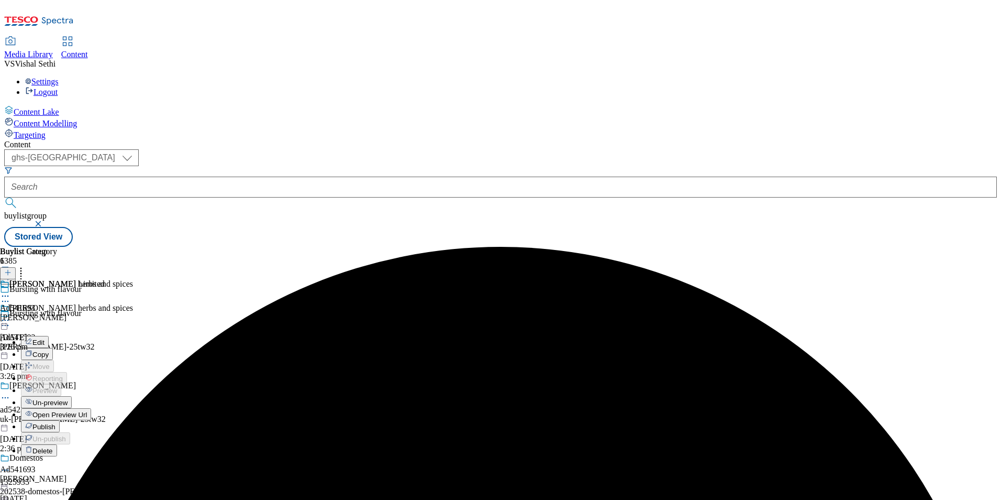
click at [56, 423] on span "Publish" at bounding box center [43, 427] width 23 height 8
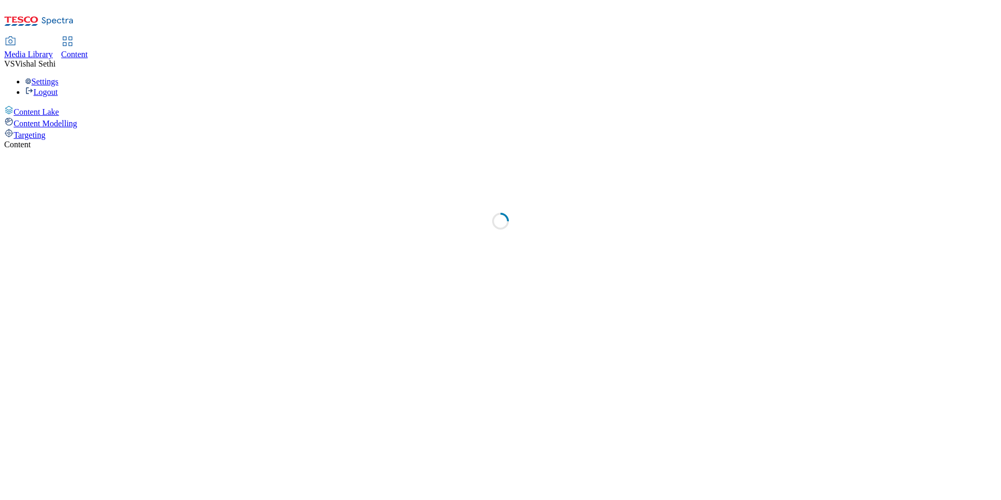
select select "ghs-uk"
select select "ghs-[GEOGRAPHIC_DATA]"
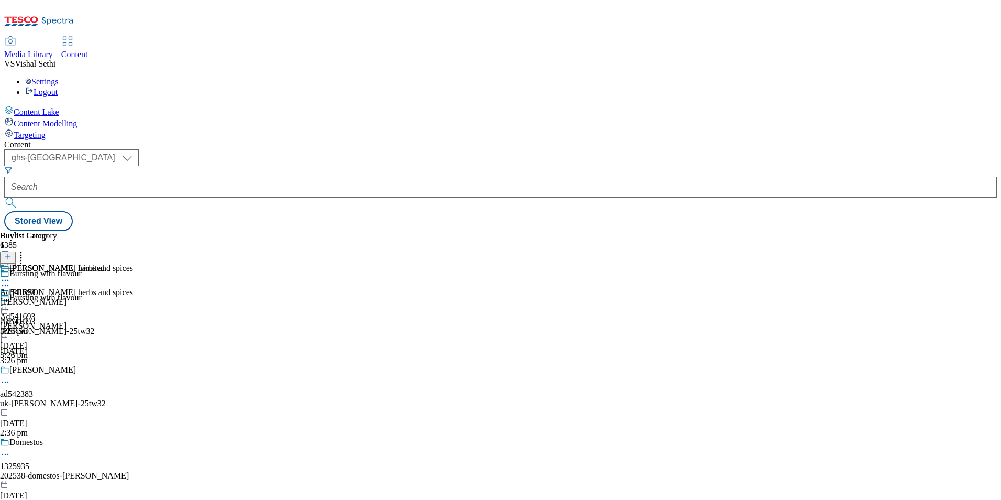
click at [777, 231] on div "Buylist Group 6385 Bursting with flavour Bursting with flavour Ad541693 [PERSON…" at bounding box center [500, 231] width 993 height 0
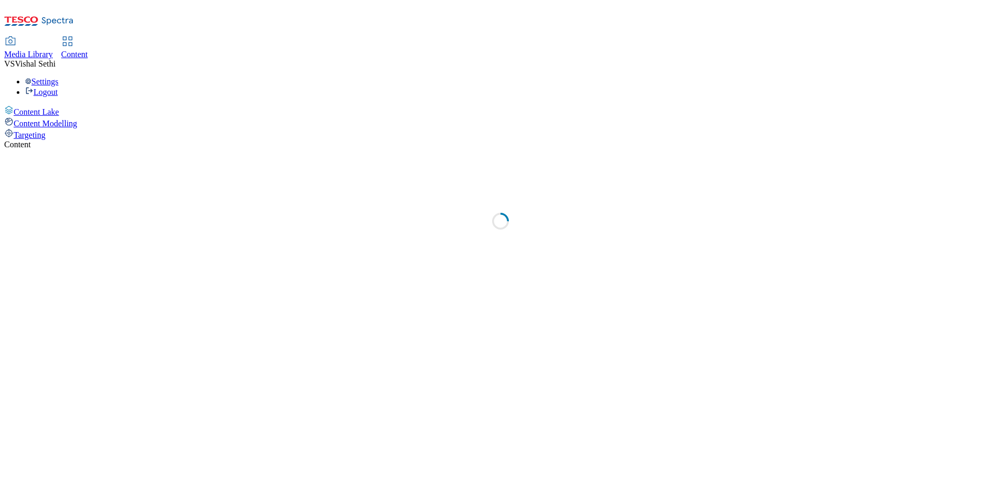
select select "ghs-[GEOGRAPHIC_DATA]"
